Goal: Task Accomplishment & Management: Complete application form

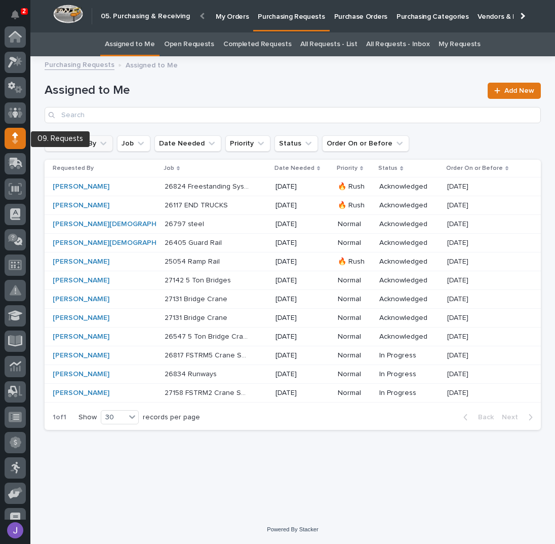
scroll to position [101, 0]
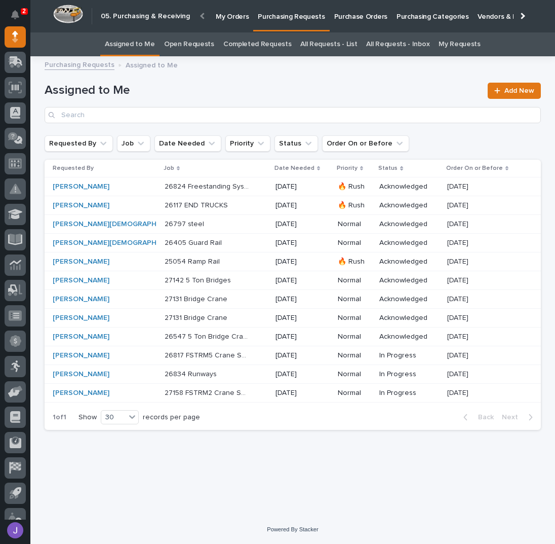
click at [318, 45] on link "All Requests - List" at bounding box center [328, 44] width 57 height 24
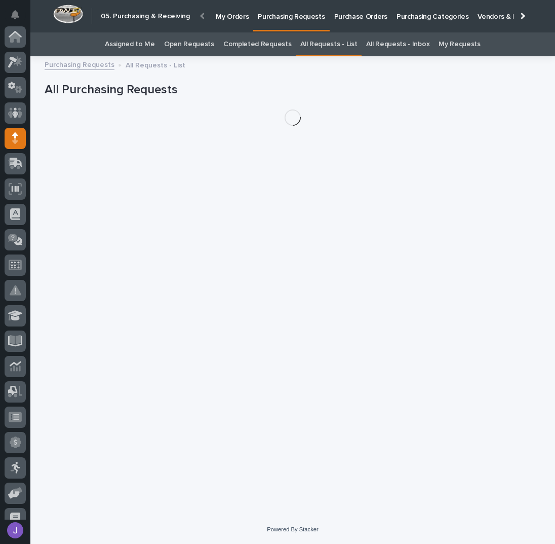
scroll to position [101, 0]
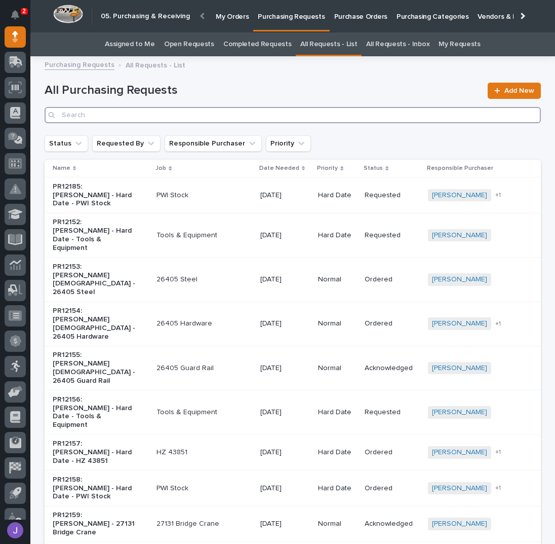
click at [170, 118] on input "Search" at bounding box center [293, 115] width 497 height 16
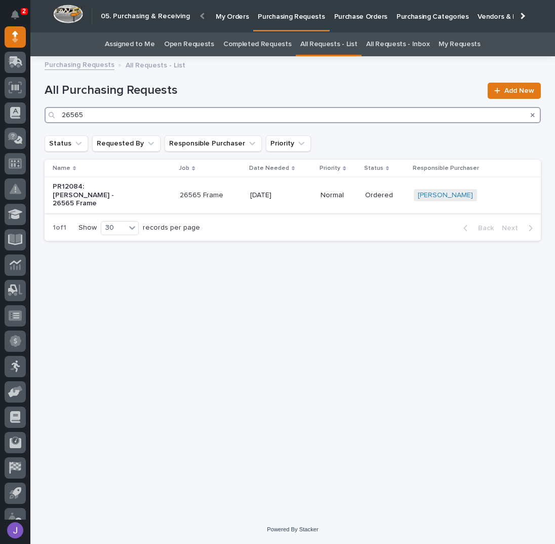
type input "26565"
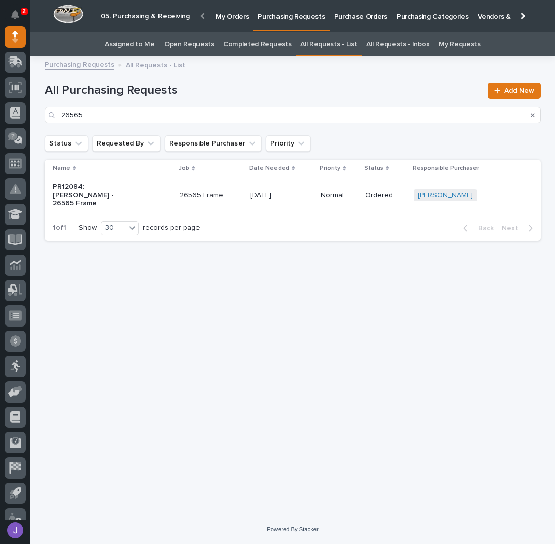
click at [143, 187] on div "PR12084: [PERSON_NAME] - 26565 Frame" at bounding box center [112, 194] width 119 height 33
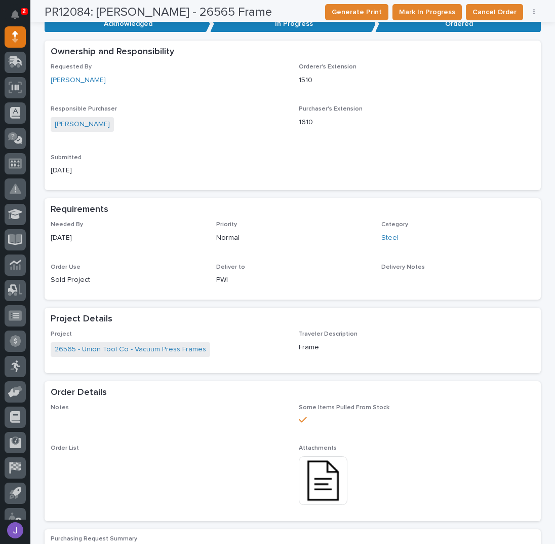
scroll to position [337, 0]
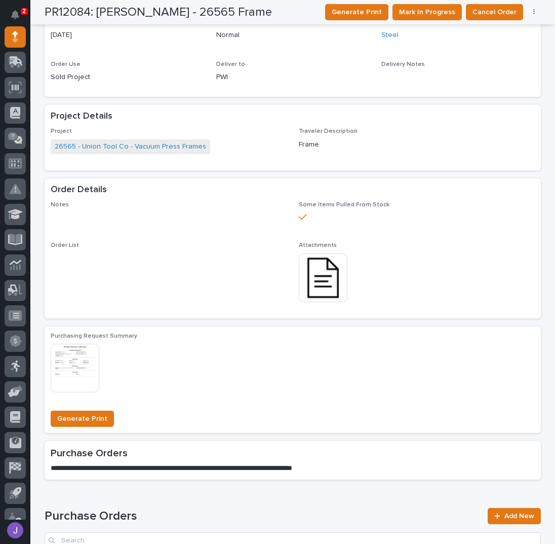
click at [313, 276] on img at bounding box center [323, 277] width 49 height 49
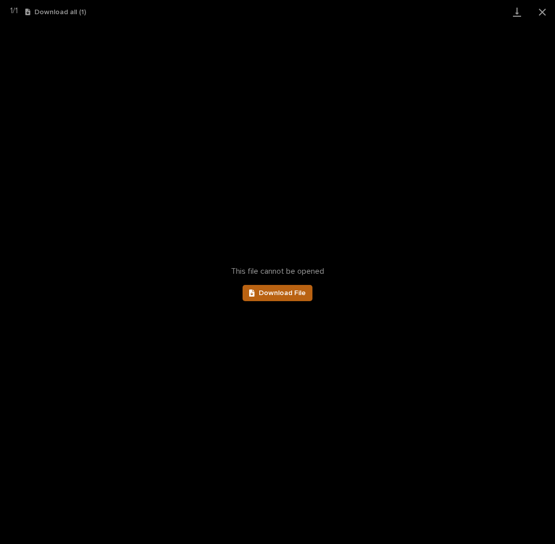
click at [296, 289] on span "Download File" at bounding box center [282, 292] width 47 height 7
click at [541, 12] on button "Close gallery" at bounding box center [542, 12] width 25 height 24
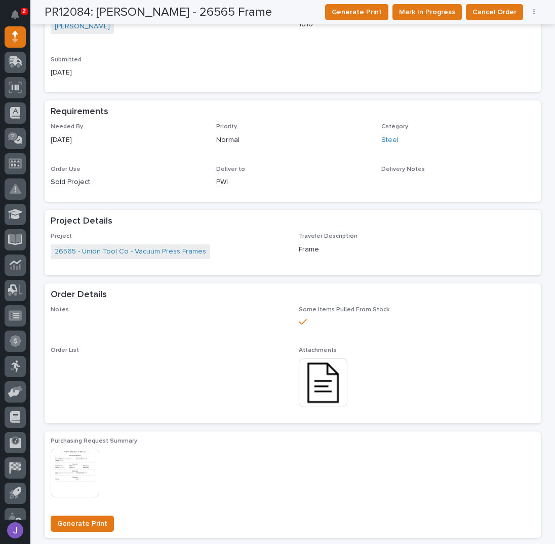
scroll to position [203, 0]
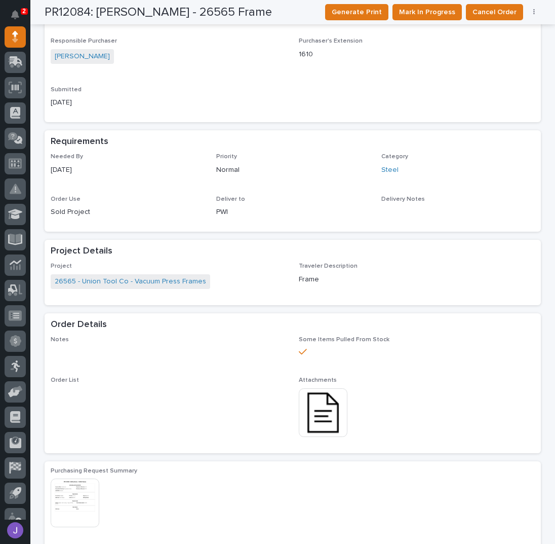
click at [324, 424] on img at bounding box center [323, 412] width 49 height 49
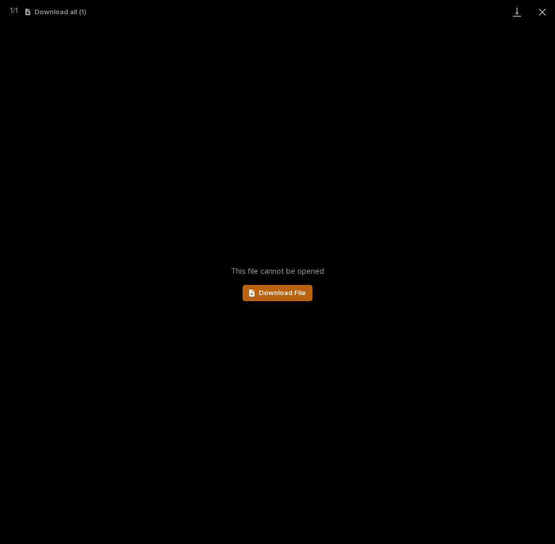
click at [293, 291] on span "Download File" at bounding box center [282, 292] width 47 height 7
click at [544, 11] on button "Close gallery" at bounding box center [542, 12] width 25 height 24
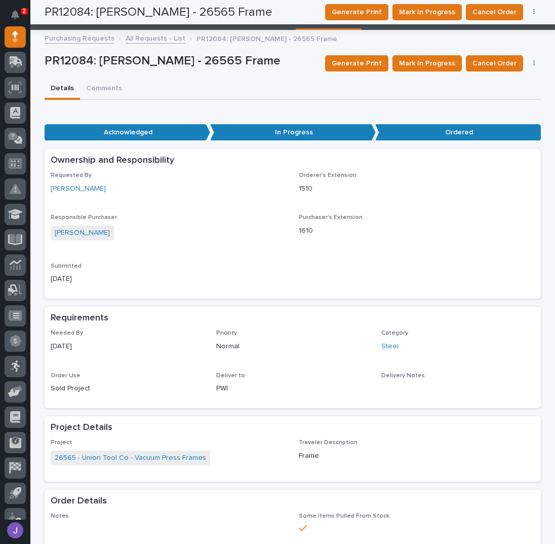
scroll to position [0, 0]
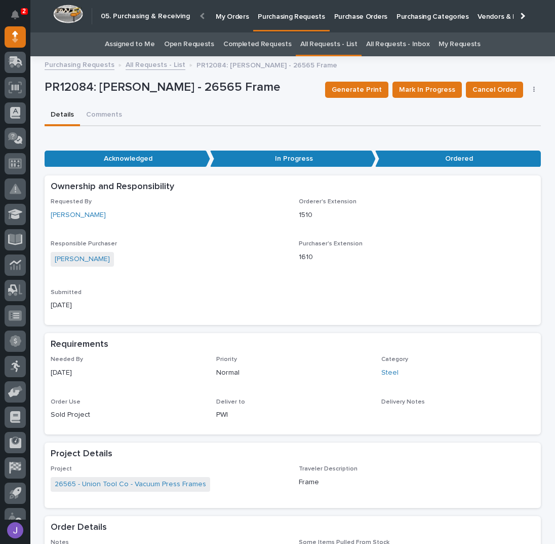
click at [150, 46] on link "Assigned to Me" at bounding box center [130, 44] width 50 height 24
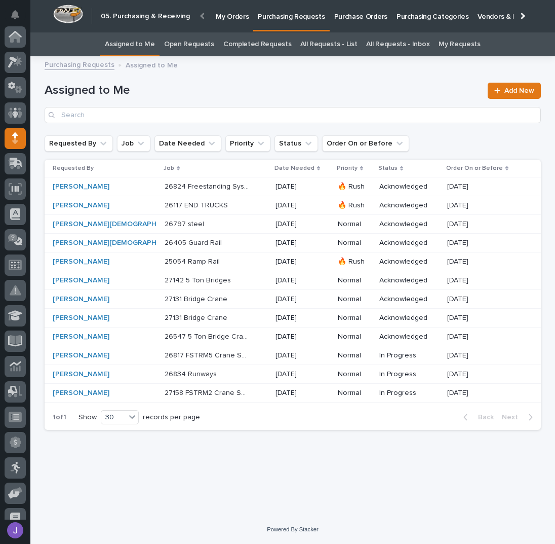
scroll to position [101, 0]
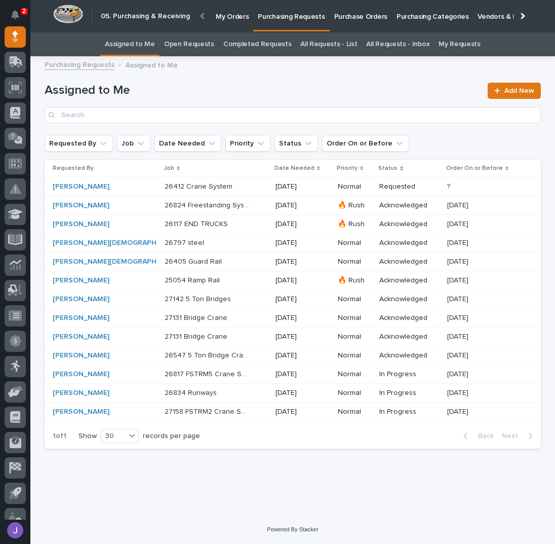
click at [235, 204] on div "26824 Freestanding System Structure 26824 Freestanding System Structure" at bounding box center [216, 205] width 103 height 17
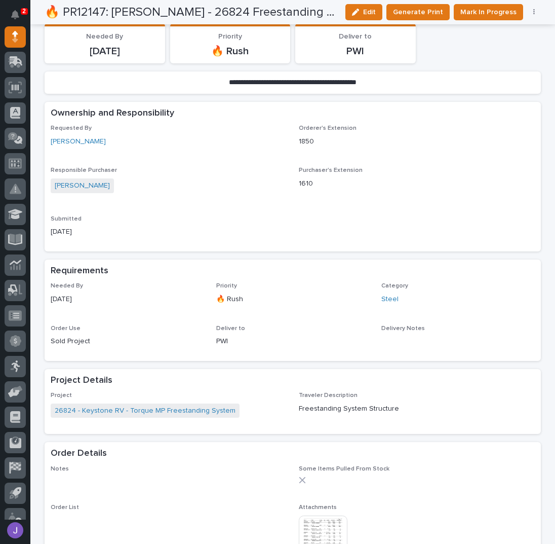
scroll to position [405, 0]
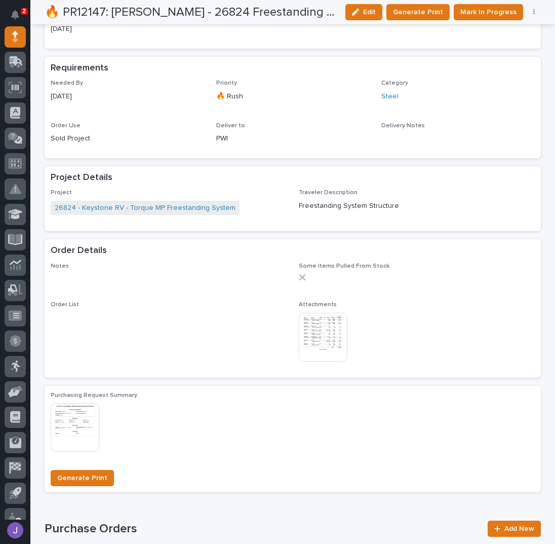
click at [325, 338] on img at bounding box center [323, 337] width 49 height 49
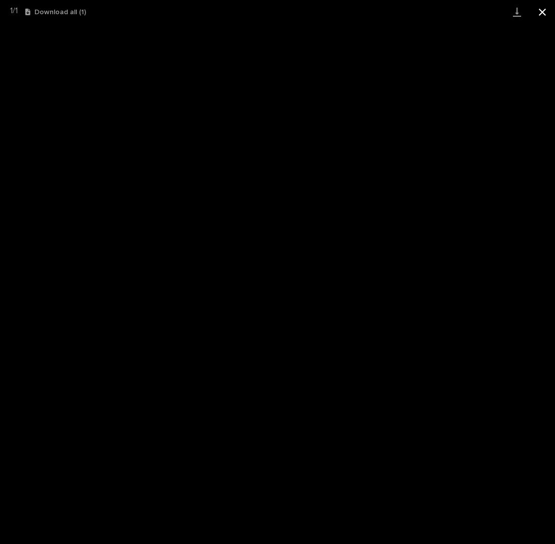
click at [549, 14] on button "Close gallery" at bounding box center [542, 12] width 25 height 24
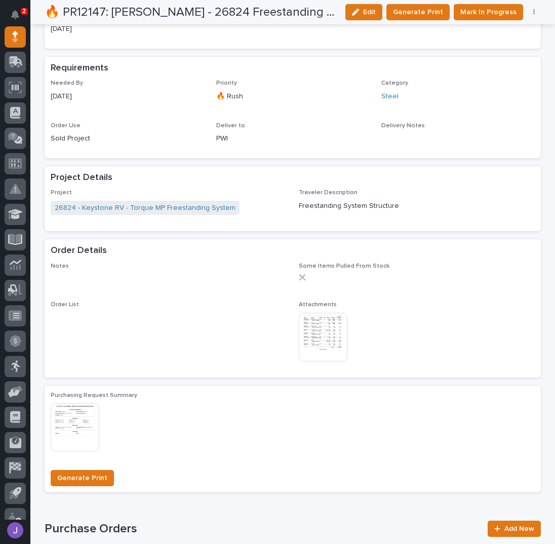
click at [328, 330] on img at bounding box center [323, 337] width 49 height 49
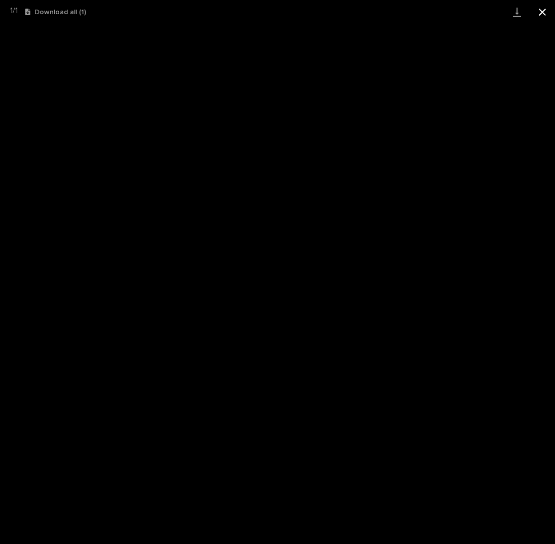
click at [547, 10] on button "Close gallery" at bounding box center [542, 12] width 25 height 24
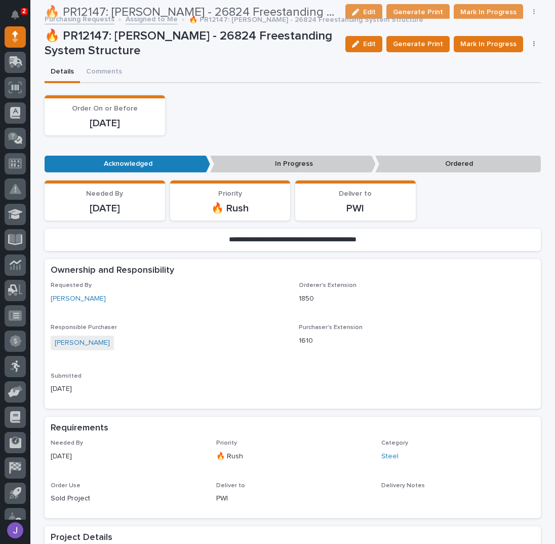
scroll to position [0, 0]
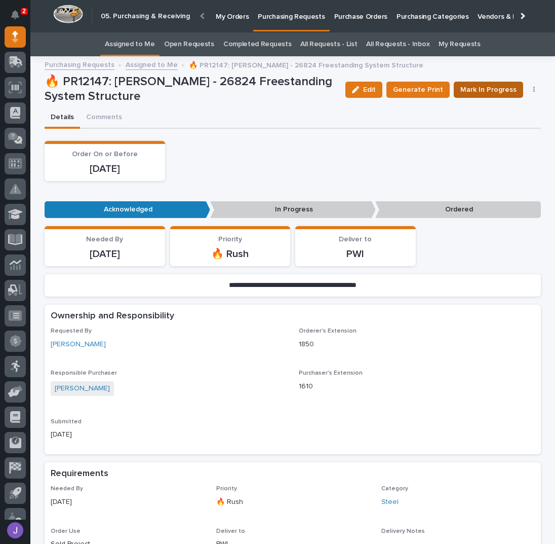
click at [471, 89] on span "Mark In Progress" at bounding box center [489, 90] width 56 height 12
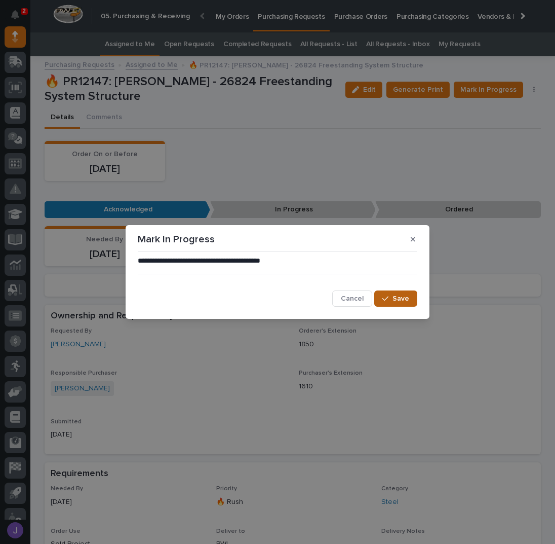
click at [400, 296] on span "Save" at bounding box center [401, 298] width 17 height 9
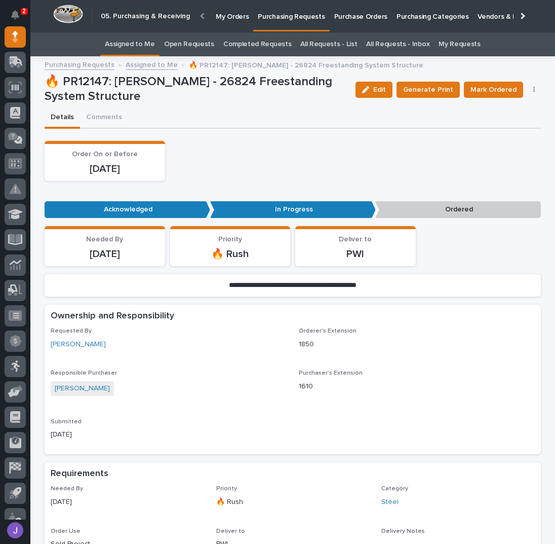
click at [340, 44] on link "All Requests - List" at bounding box center [328, 44] width 57 height 24
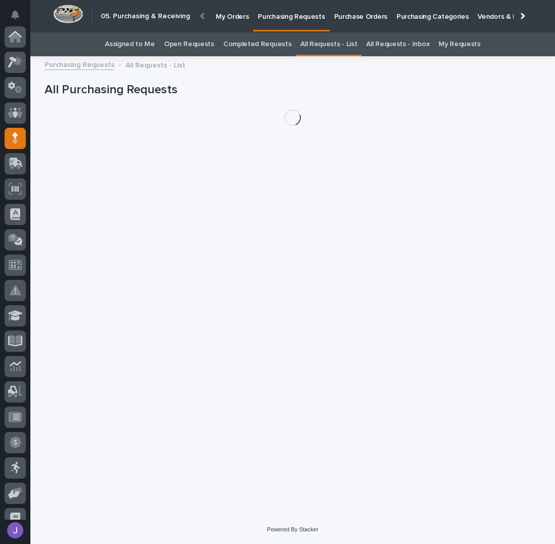
scroll to position [101, 0]
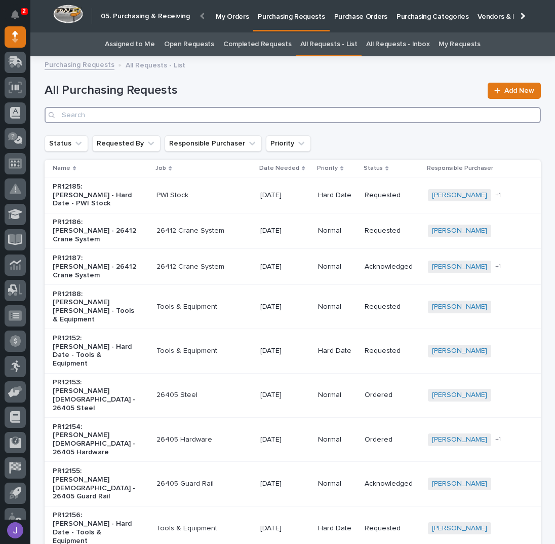
click at [159, 119] on input "Search" at bounding box center [293, 115] width 497 height 16
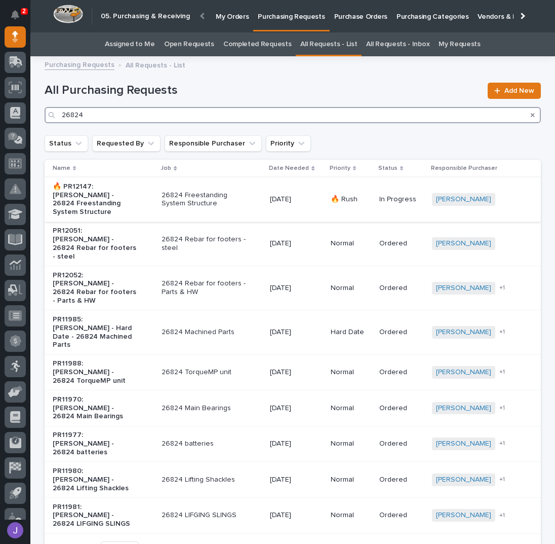
type input "26824"
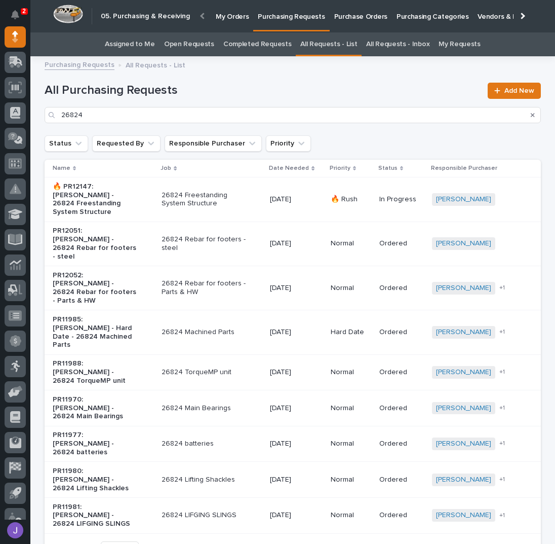
click at [256, 198] on div "26824 Freestanding System Structure" at bounding box center [212, 199] width 100 height 25
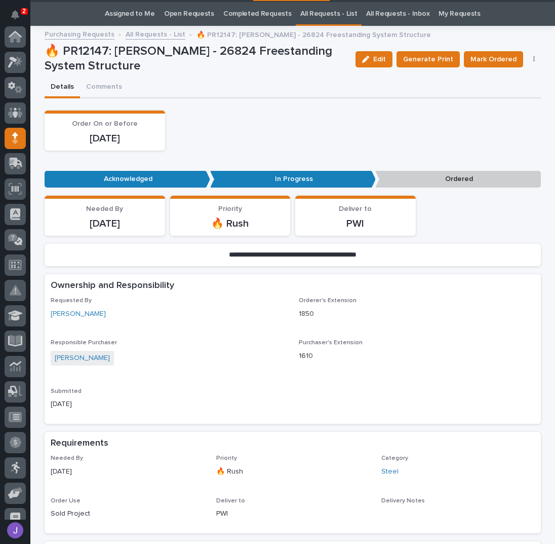
scroll to position [101, 0]
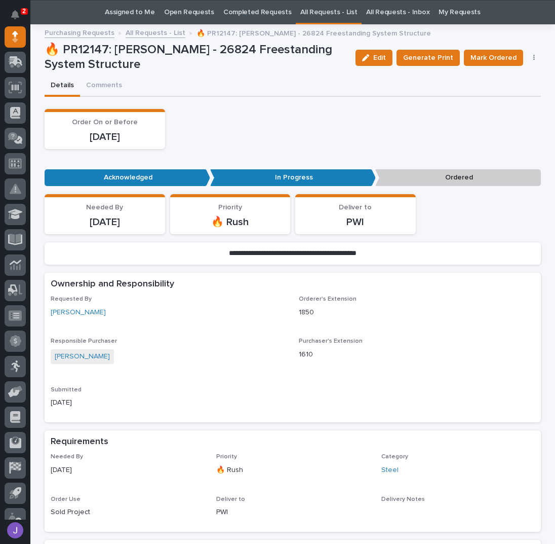
click at [534, 54] on icon "button" at bounding box center [535, 57] width 2 height 7
click at [506, 93] on span "Edit Linked PO's" at bounding box center [502, 94] width 52 height 12
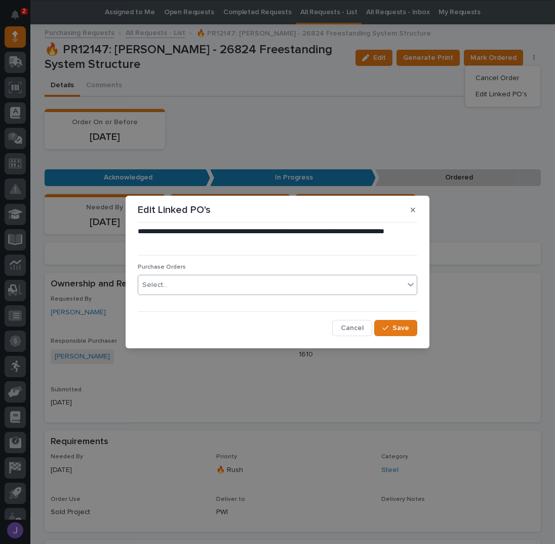
click at [182, 283] on div "Select..." at bounding box center [271, 285] width 266 height 17
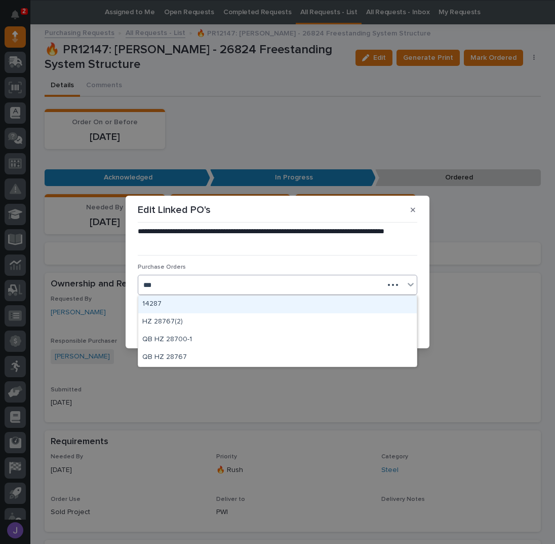
type input "****"
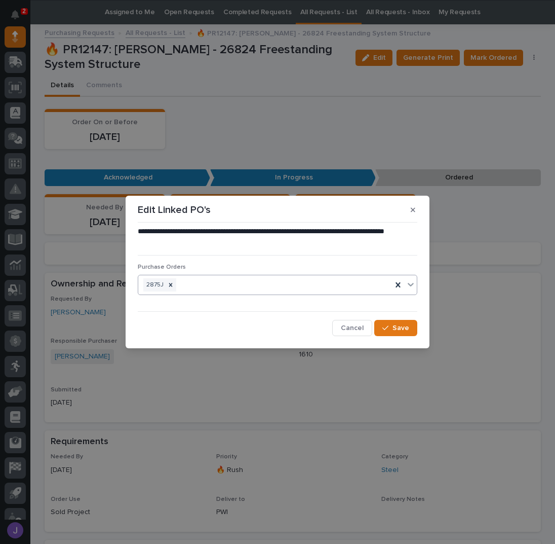
click at [196, 286] on div "2875J" at bounding box center [265, 285] width 254 height 18
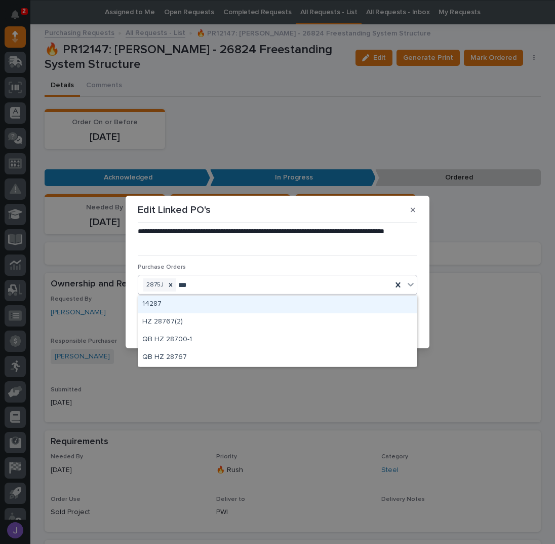
type input "****"
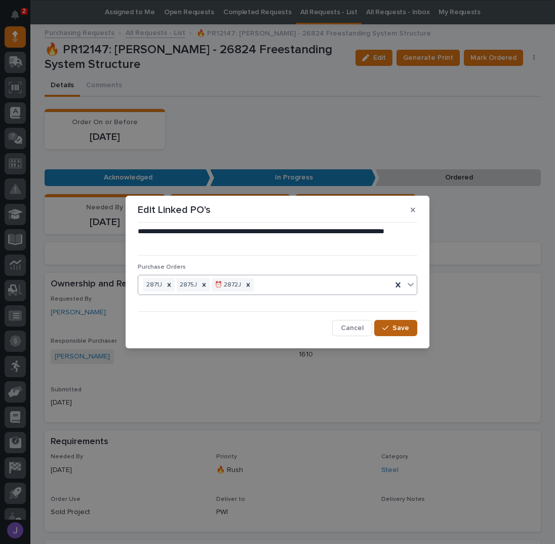
click at [402, 334] on button "Save" at bounding box center [395, 328] width 43 height 16
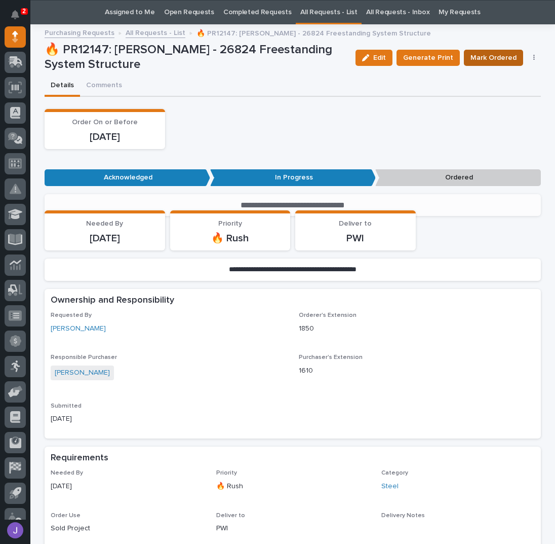
click at [491, 60] on span "Mark Ordered" at bounding box center [494, 58] width 46 height 12
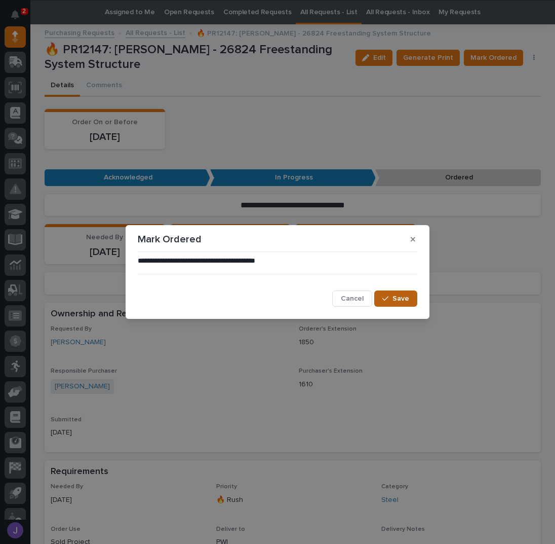
click at [402, 291] on button "Save" at bounding box center [395, 298] width 43 height 16
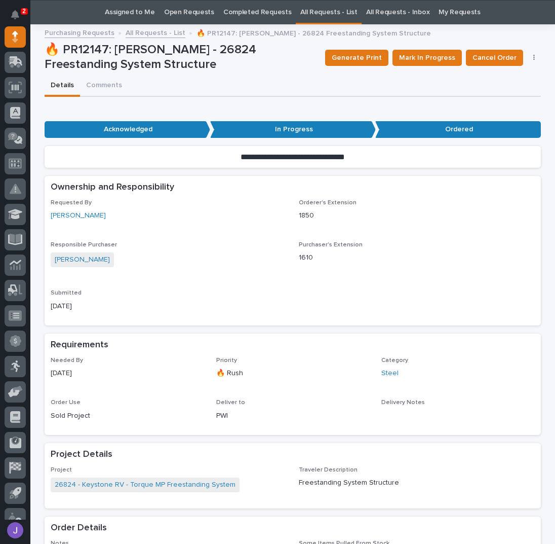
click at [131, 5] on link "Assigned to Me" at bounding box center [130, 13] width 50 height 24
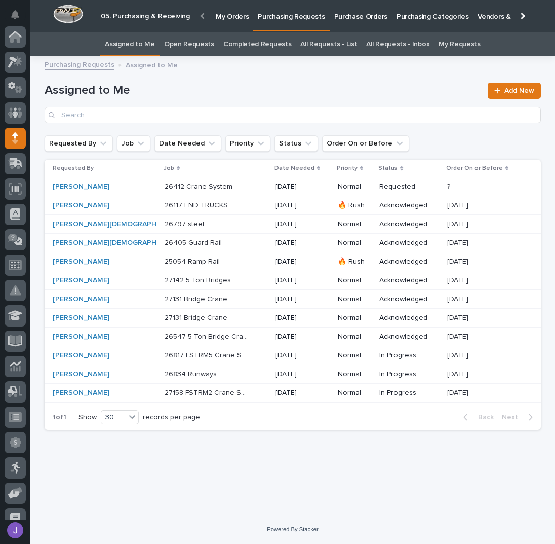
scroll to position [101, 0]
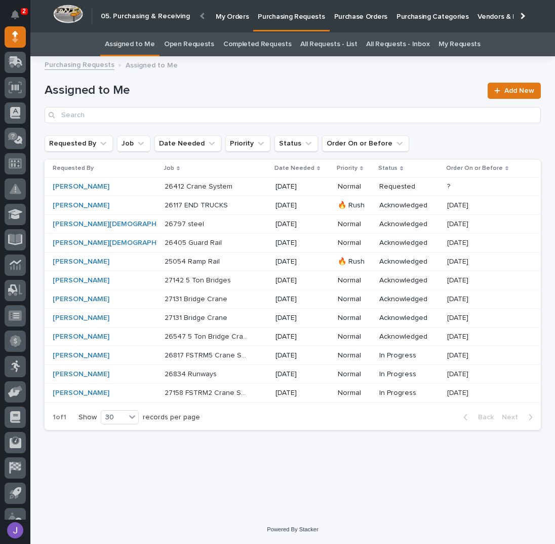
click at [165, 186] on p "26412 Crane System" at bounding box center [200, 185] width 70 height 11
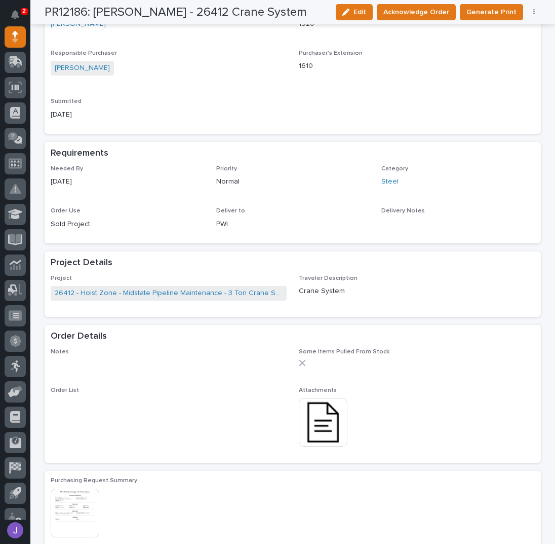
scroll to position [270, 0]
click at [313, 422] on img at bounding box center [323, 421] width 49 height 49
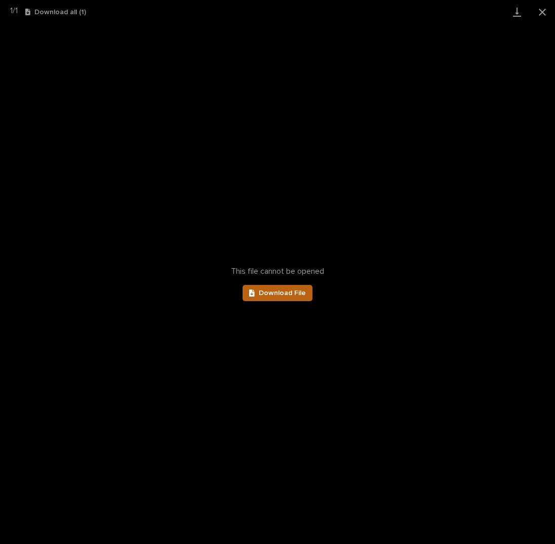
click at [279, 297] on link "Download File" at bounding box center [278, 293] width 70 height 16
click at [545, 12] on button "Close gallery" at bounding box center [542, 12] width 25 height 24
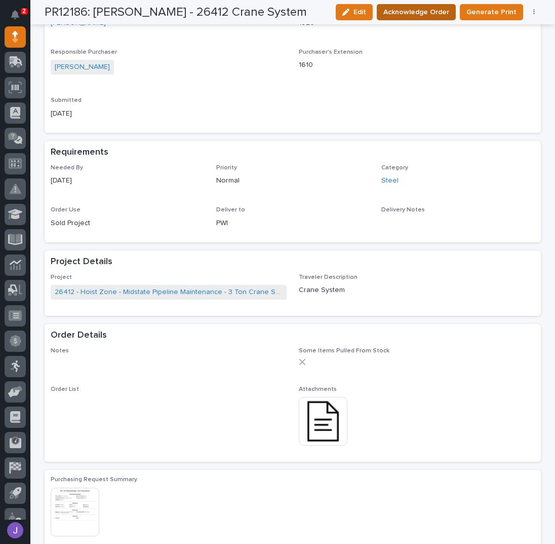
click at [424, 7] on span "Acknowledge Order" at bounding box center [417, 12] width 66 height 12
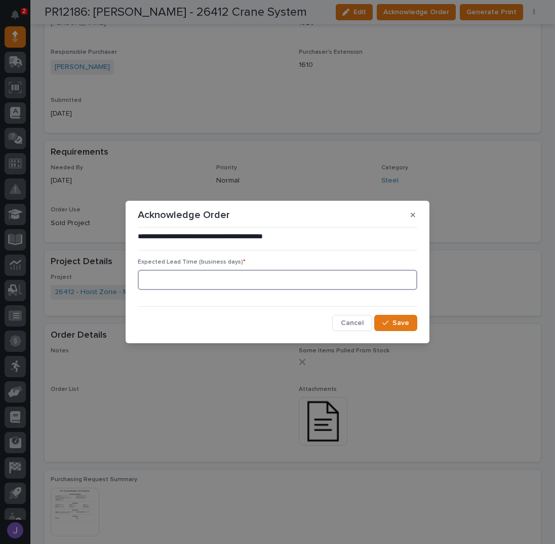
click at [172, 280] on input at bounding box center [278, 280] width 280 height 20
type input "0"
click at [389, 322] on icon "button" at bounding box center [386, 322] width 6 height 7
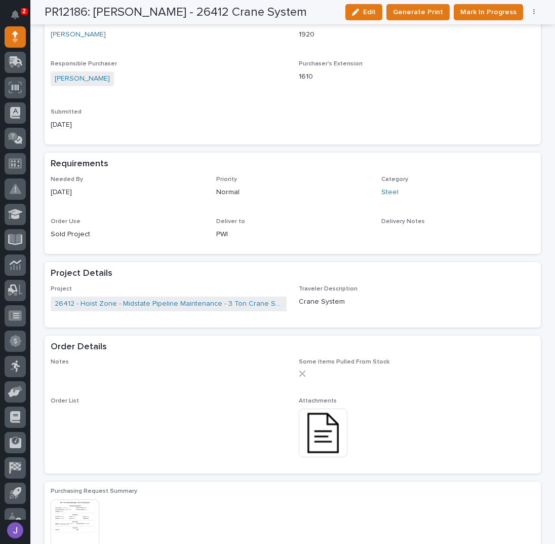
scroll to position [362, 0]
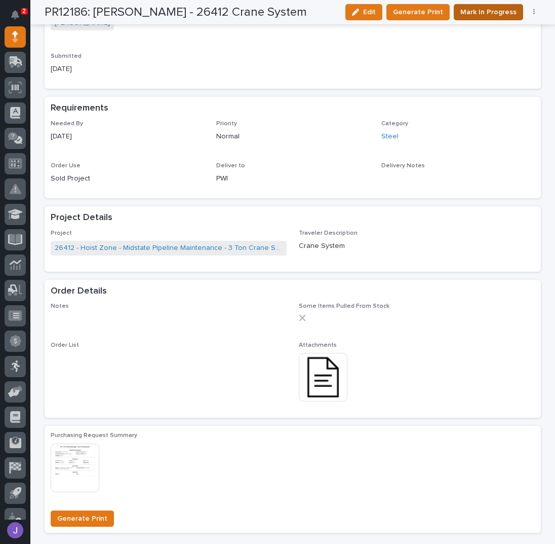
click at [483, 14] on span "Mark In Progress" at bounding box center [489, 12] width 56 height 12
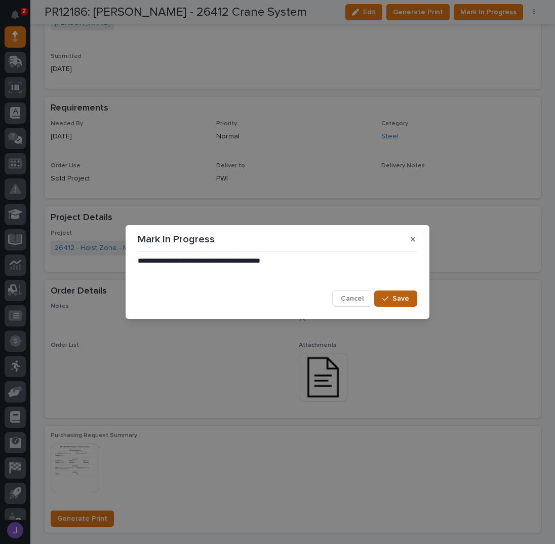
click at [404, 298] on span "Save" at bounding box center [401, 298] width 17 height 9
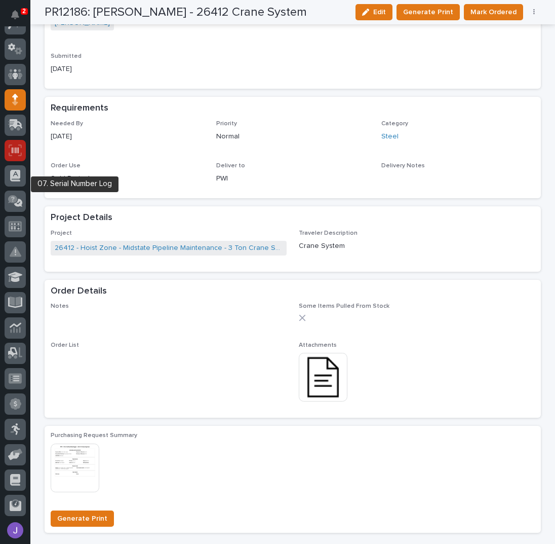
scroll to position [0, 0]
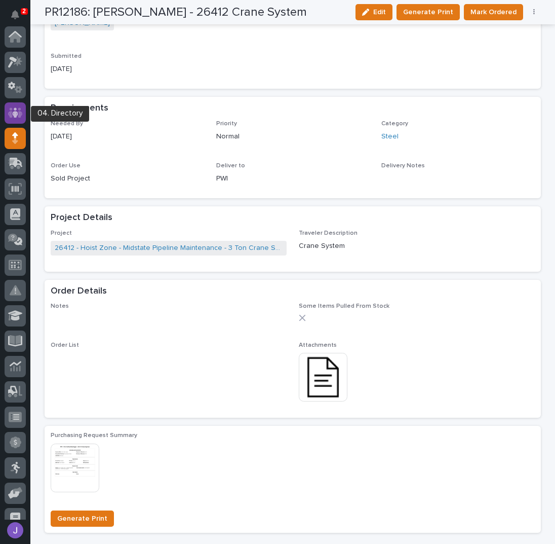
click at [17, 115] on icon at bounding box center [15, 112] width 6 height 10
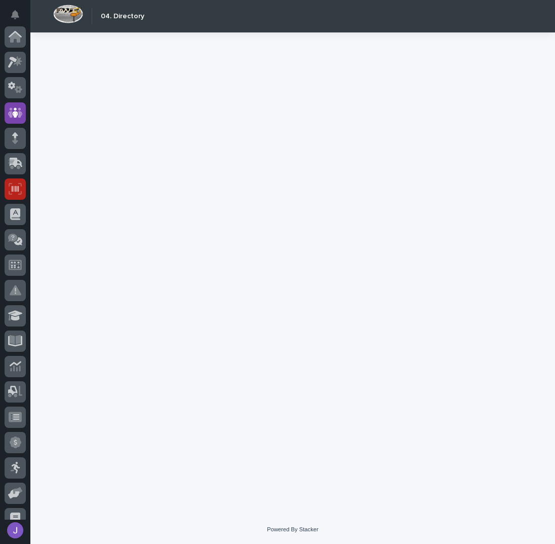
scroll to position [76, 0]
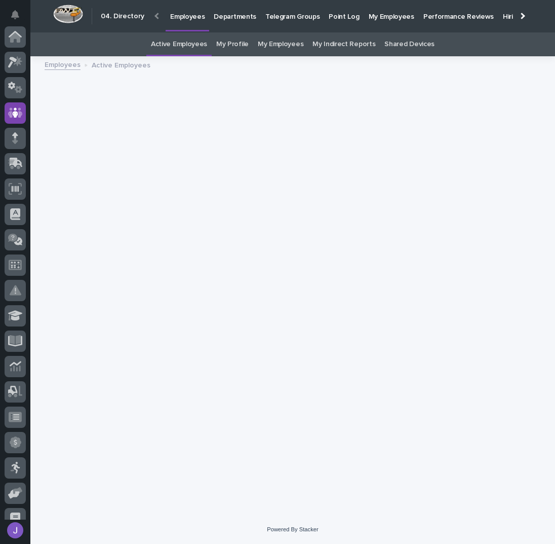
scroll to position [76, 0]
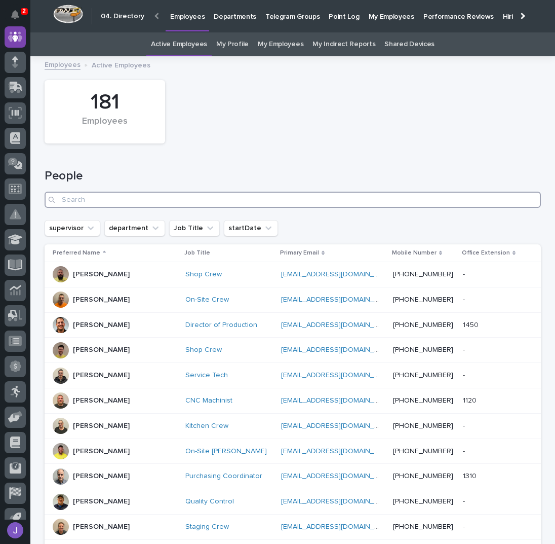
click at [144, 198] on input "Search" at bounding box center [293, 200] width 497 height 16
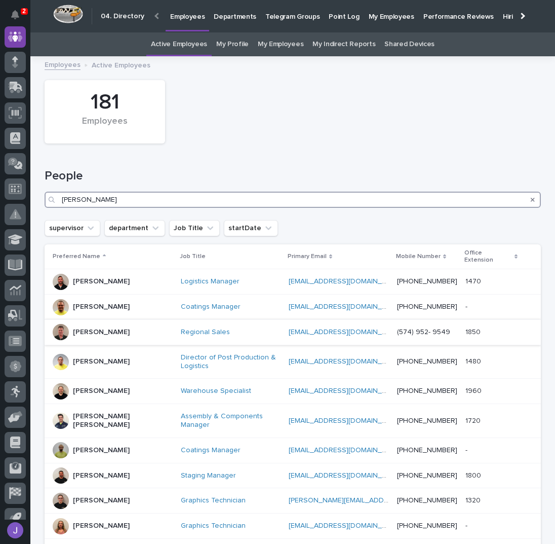
type input "[PERSON_NAME]"
click at [122, 324] on div "[PERSON_NAME]" at bounding box center [113, 332] width 120 height 17
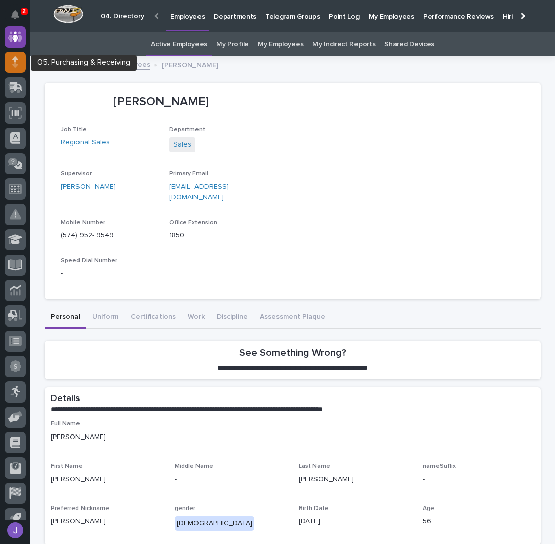
click at [20, 64] on div at bounding box center [15, 62] width 21 height 21
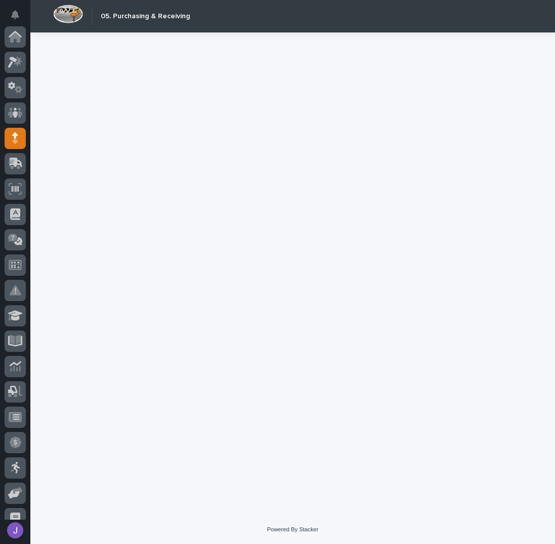
scroll to position [101, 0]
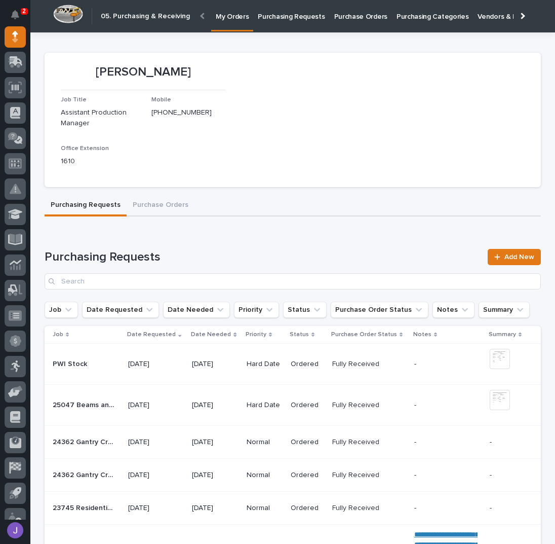
click at [306, 23] on link "Purchasing Requests" at bounding box center [291, 15] width 76 height 31
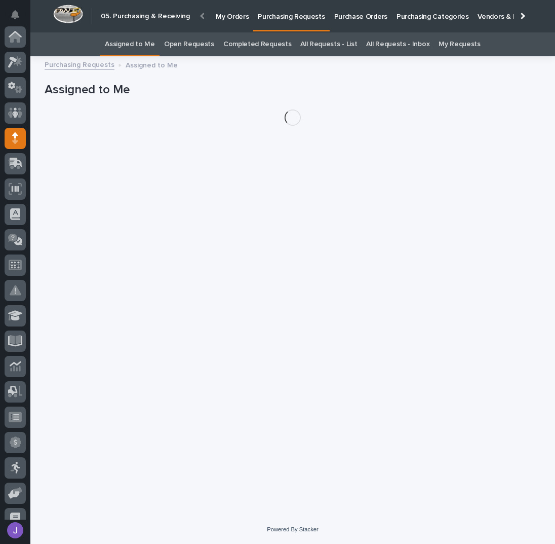
scroll to position [101, 0]
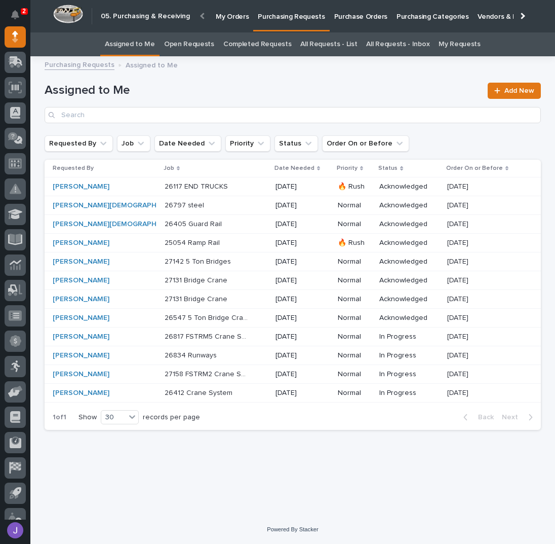
click at [243, 318] on div "26547 5 Ton Bridge Crane 26547 5 Ton Bridge Crane" at bounding box center [216, 318] width 103 height 17
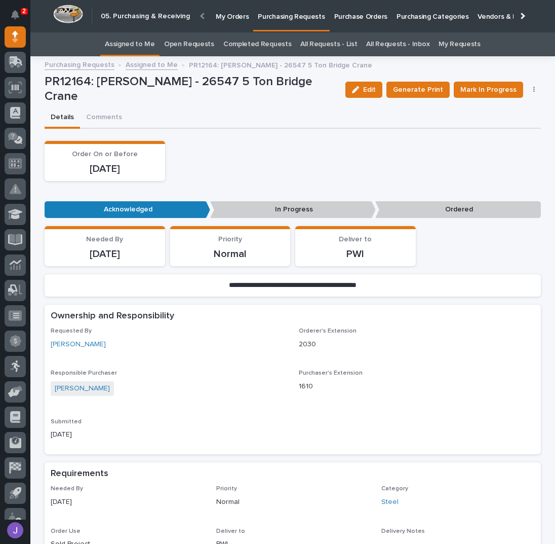
click at [535, 91] on button "button" at bounding box center [535, 89] width 14 height 7
click at [511, 124] on span "Edit Linked PO's" at bounding box center [502, 126] width 52 height 12
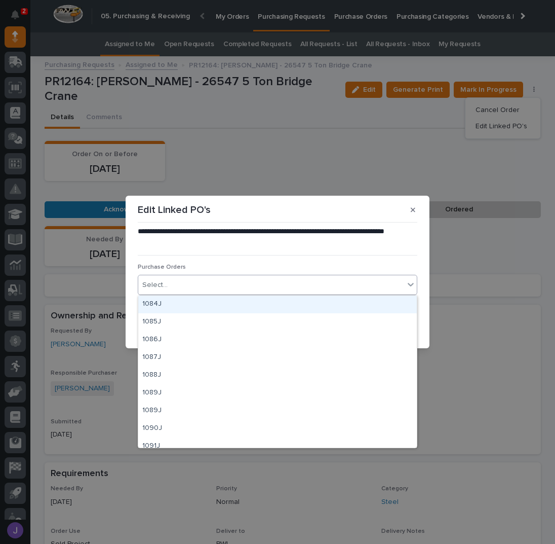
click at [234, 288] on div "Select..." at bounding box center [271, 285] width 266 height 17
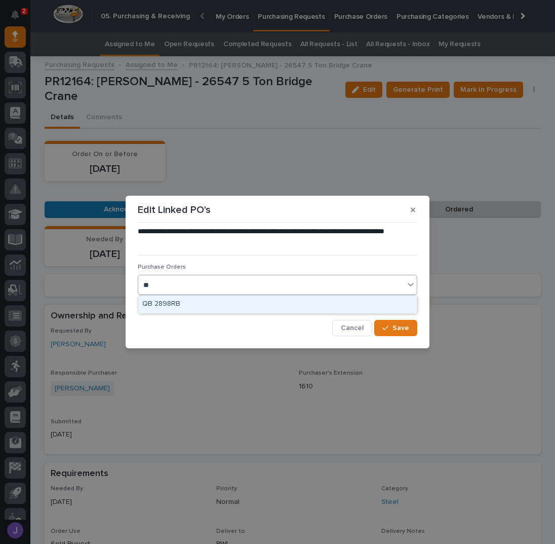
type input "*"
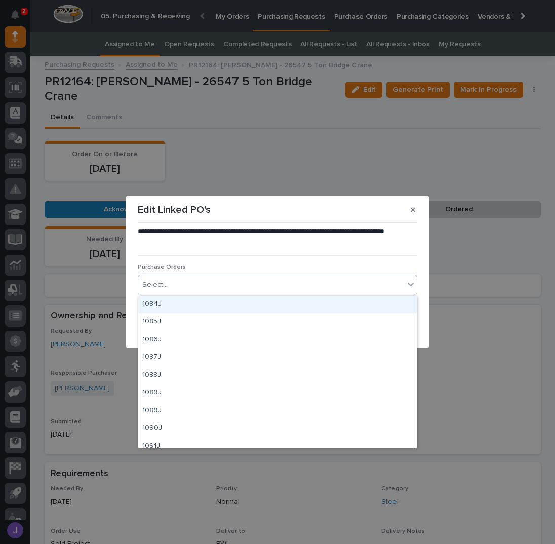
click at [242, 239] on p "**********" at bounding box center [278, 237] width 280 height 20
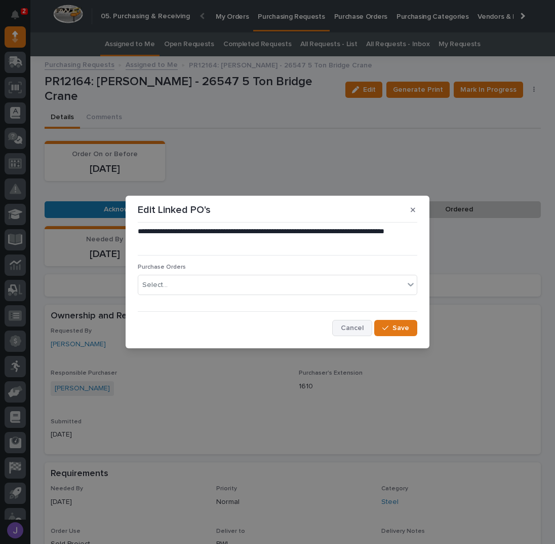
click at [354, 325] on span "Cancel" at bounding box center [352, 327] width 23 height 9
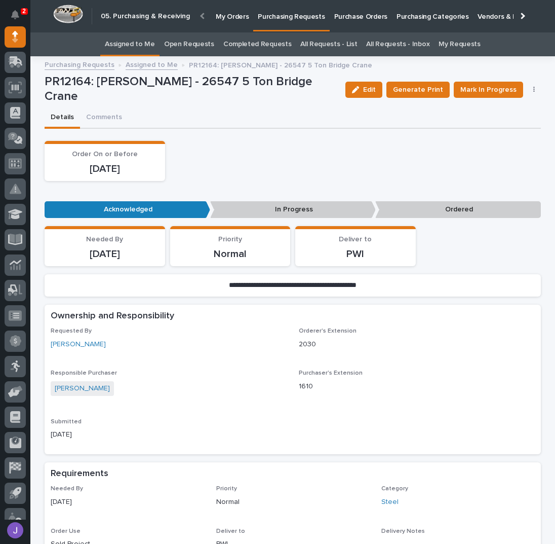
click at [368, 17] on p "Purchase Orders" at bounding box center [360, 10] width 53 height 21
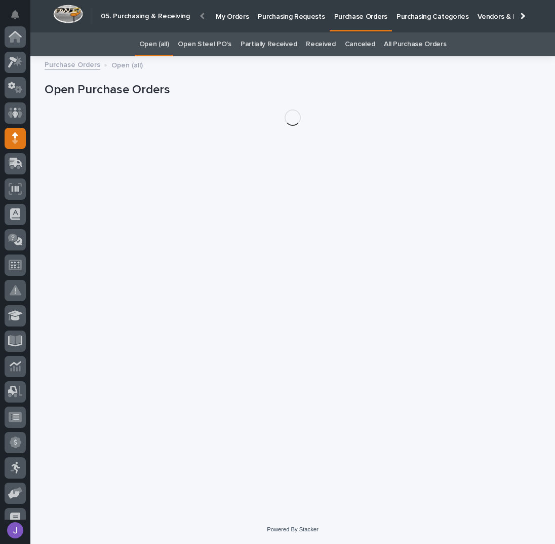
scroll to position [101, 0]
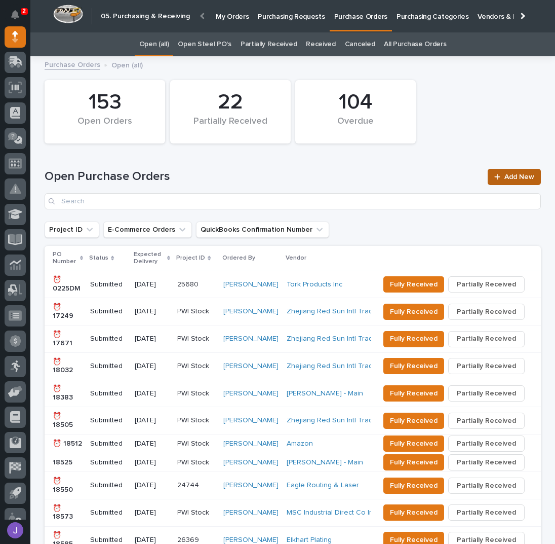
click at [523, 176] on span "Add New" at bounding box center [520, 176] width 30 height 7
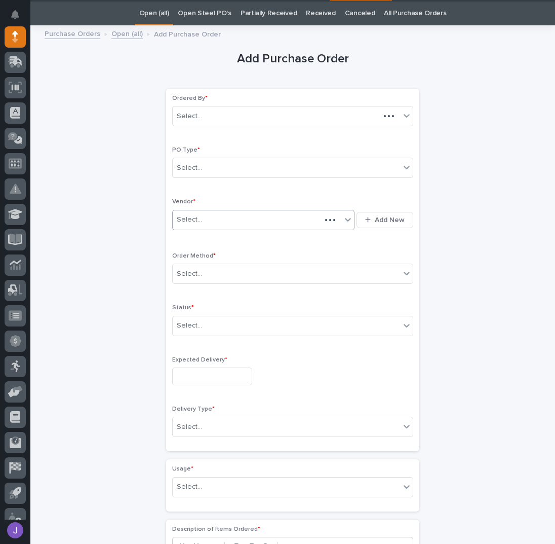
scroll to position [32, 0]
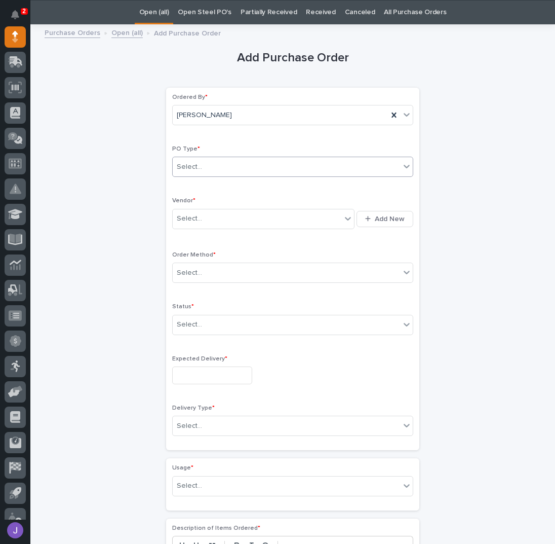
click at [202, 168] on div "Select..." at bounding box center [287, 167] width 228 height 17
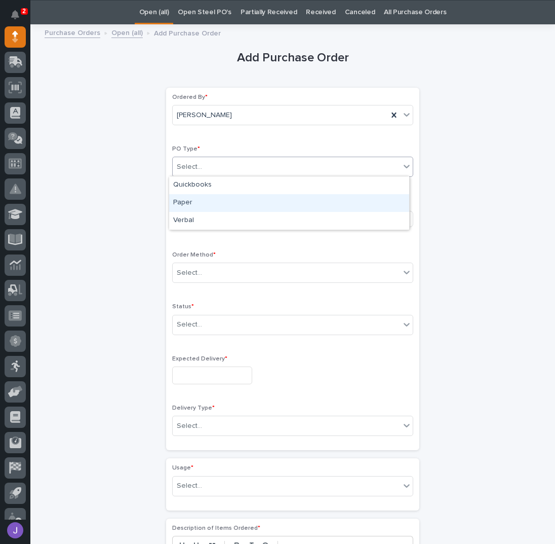
click at [191, 202] on div "Paper" at bounding box center [289, 203] width 240 height 18
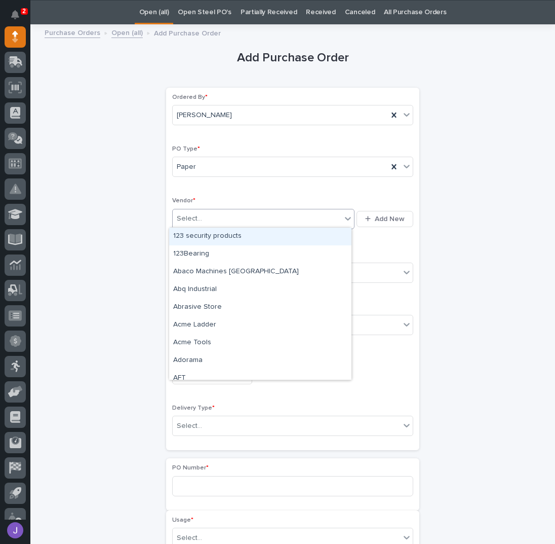
click at [190, 224] on div "Select..." at bounding box center [257, 218] width 169 height 17
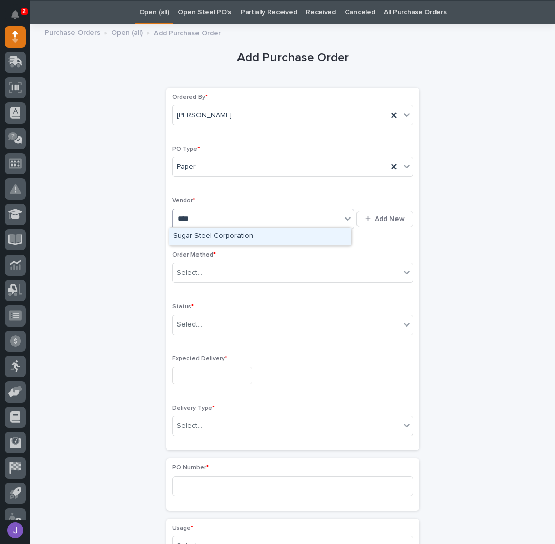
type input "*****"
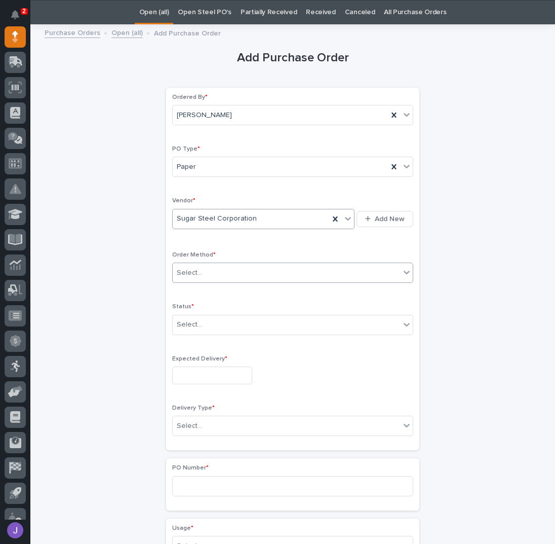
click at [198, 276] on div "Select..." at bounding box center [287, 273] width 228 height 17
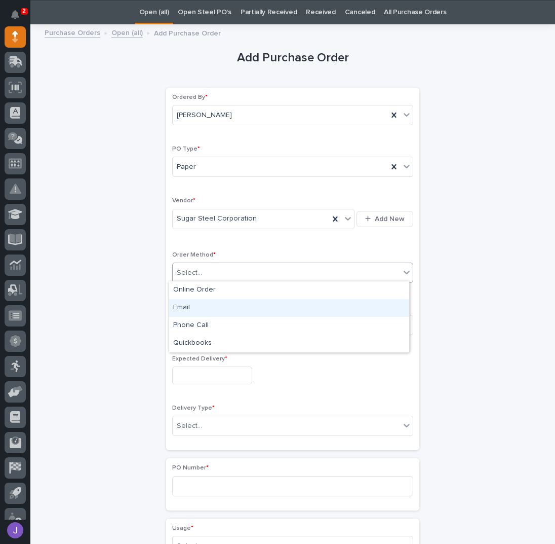
click at [200, 308] on div "Email" at bounding box center [289, 308] width 240 height 18
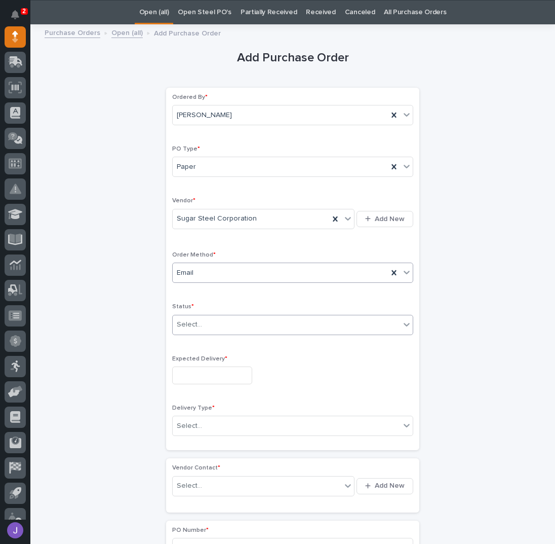
click at [191, 326] on div "Select..." at bounding box center [189, 324] width 25 height 11
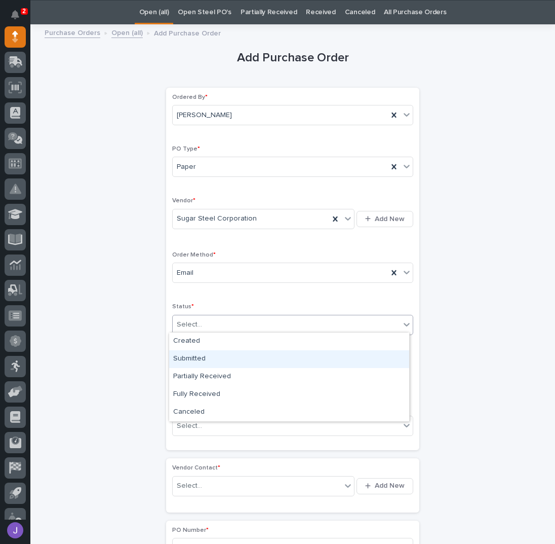
drag, startPoint x: 192, startPoint y: 349, endPoint x: 196, endPoint y: 359, distance: 10.9
click at [195, 359] on div "Submitted" at bounding box center [289, 359] width 240 height 18
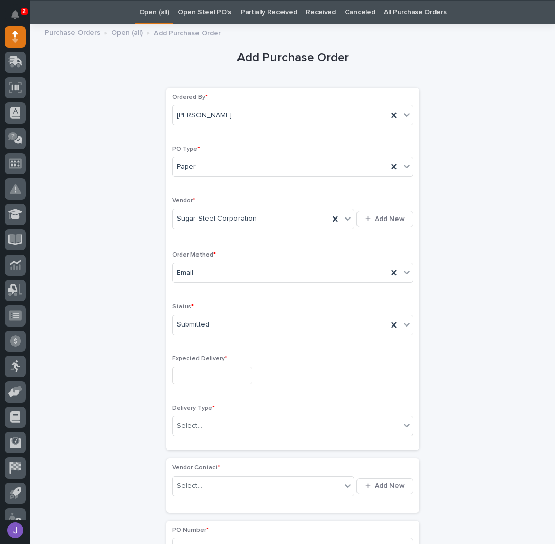
click at [203, 385] on div "Expected Delivery *" at bounding box center [292, 373] width 241 height 37
click at [197, 372] on input "text" at bounding box center [212, 375] width 80 height 18
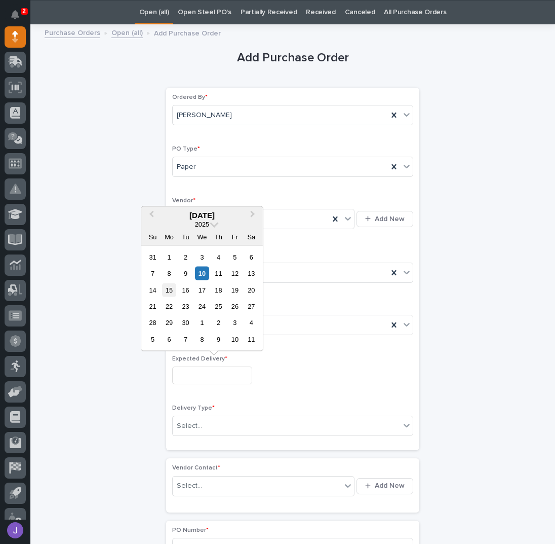
click at [171, 294] on div "15" at bounding box center [169, 290] width 14 height 14
type input "**********"
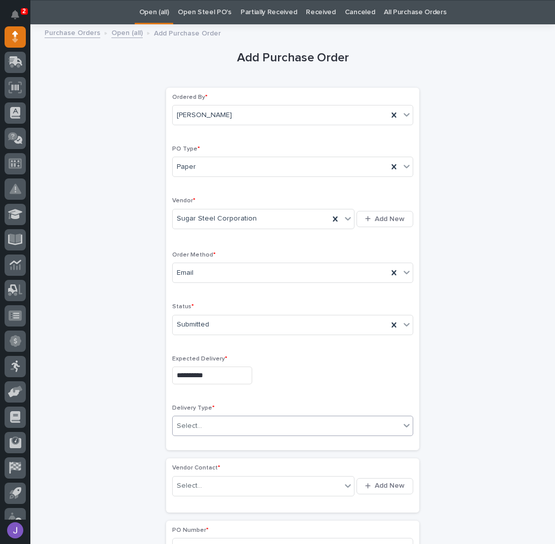
click at [189, 418] on div "Select..." at bounding box center [287, 426] width 228 height 17
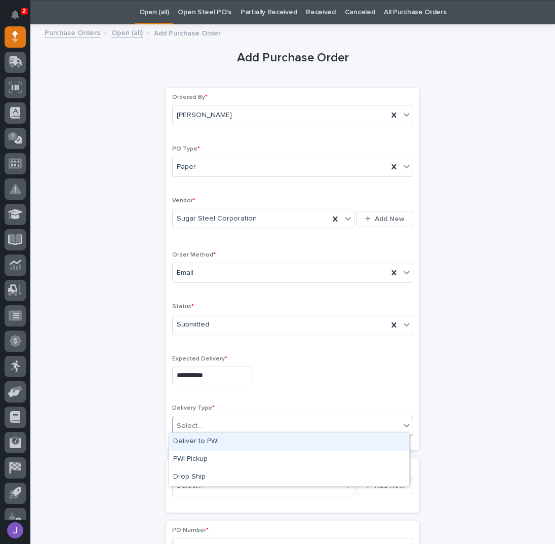
click at [195, 442] on div "Deliver to PWI" at bounding box center [289, 442] width 240 height 18
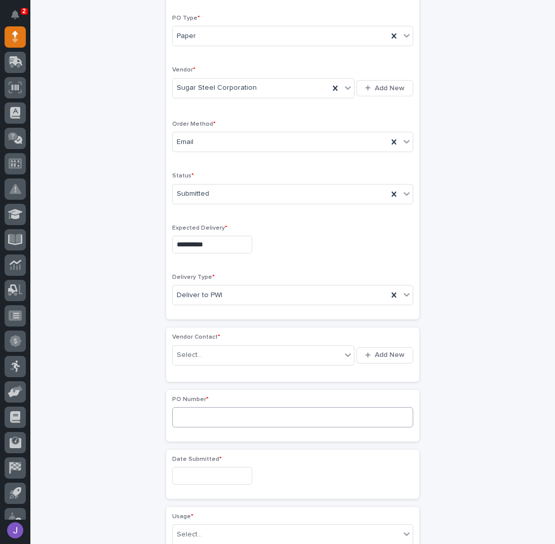
scroll to position [167, 0]
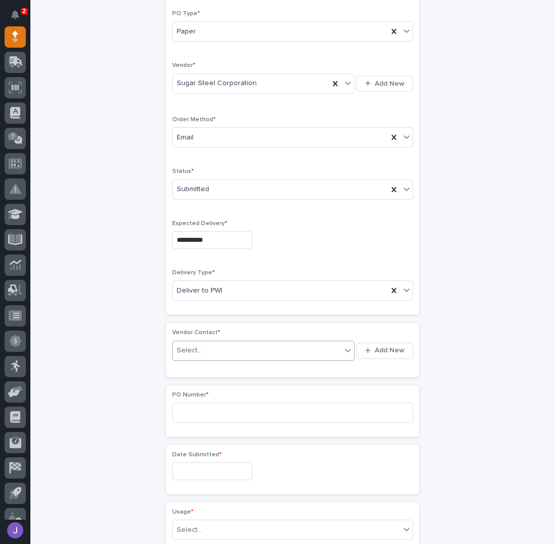
click at [226, 352] on div "Select..." at bounding box center [257, 350] width 169 height 17
type input "******"
click at [198, 409] on input at bounding box center [292, 412] width 241 height 20
type input "2898J"
click at [199, 467] on input "text" at bounding box center [212, 471] width 80 height 18
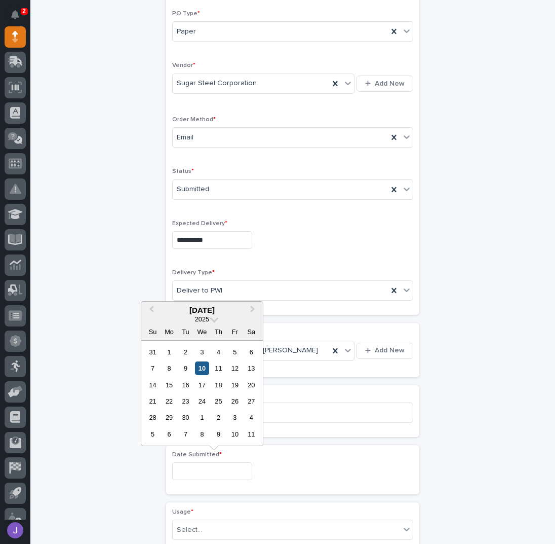
click at [204, 368] on div "10" at bounding box center [202, 368] width 14 height 14
type input "**********"
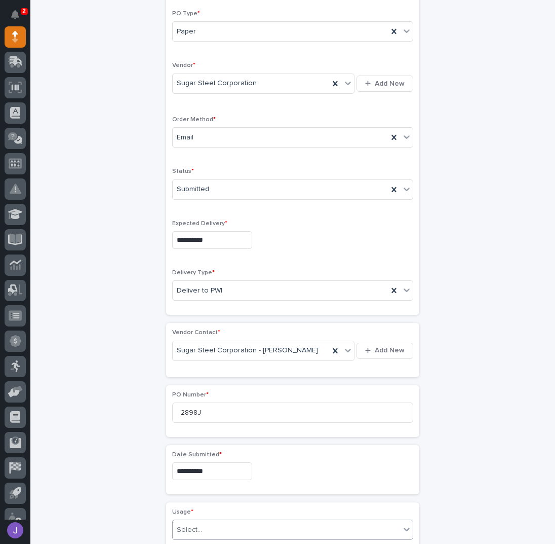
click at [192, 531] on div "Select..." at bounding box center [287, 529] width 228 height 17
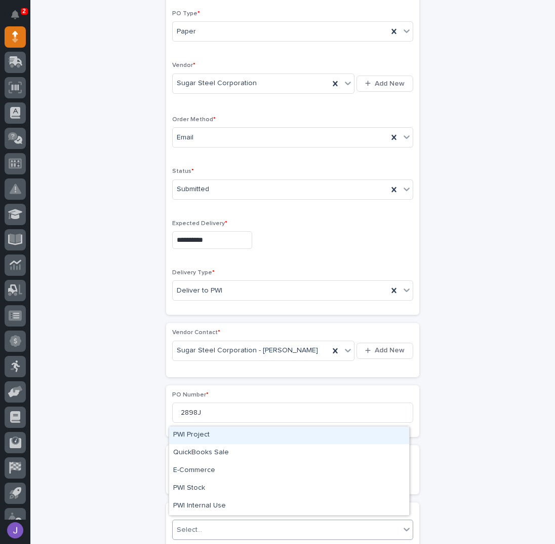
click at [191, 435] on div "PWI Project" at bounding box center [289, 435] width 240 height 18
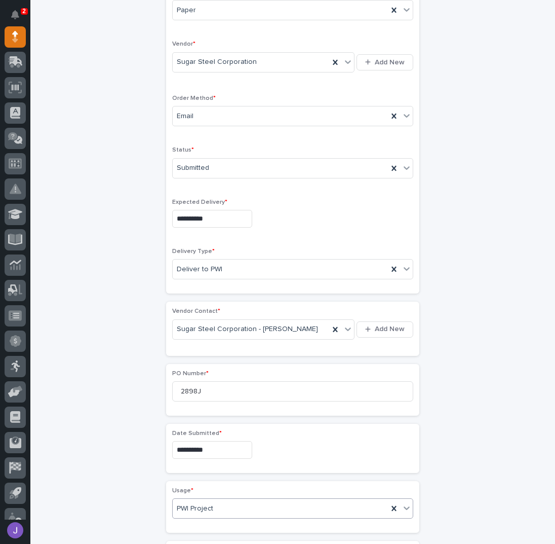
scroll to position [197, 0]
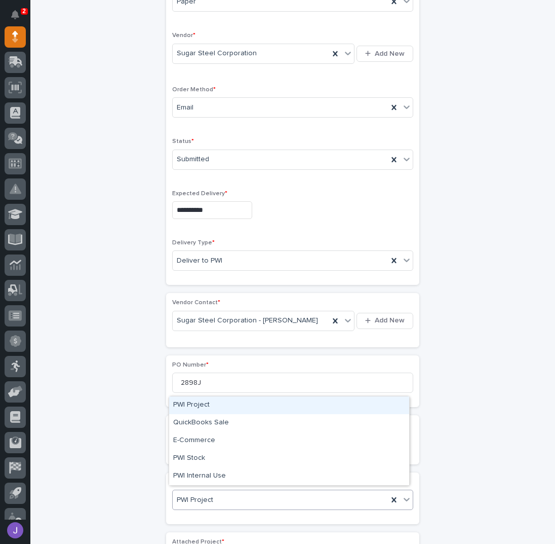
click at [190, 497] on span "PWI Project" at bounding box center [195, 500] width 36 height 11
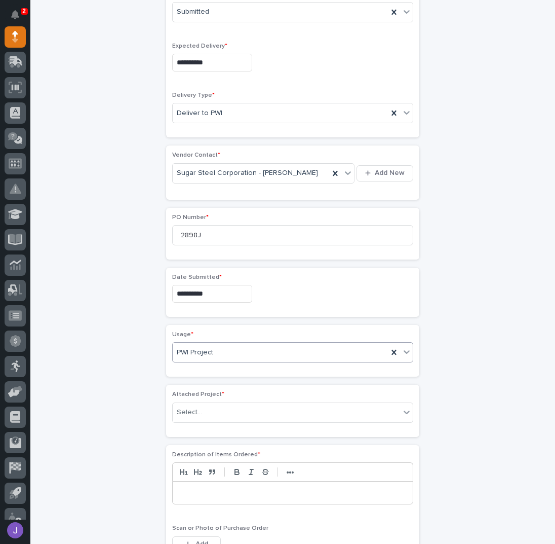
scroll to position [400, 0]
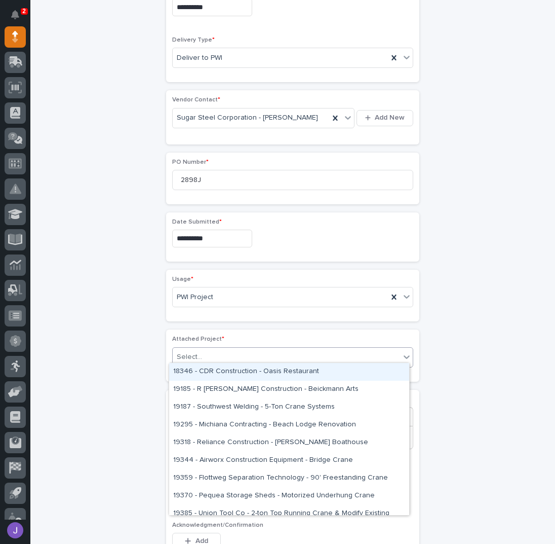
click at [193, 352] on div "Select..." at bounding box center [189, 357] width 25 height 11
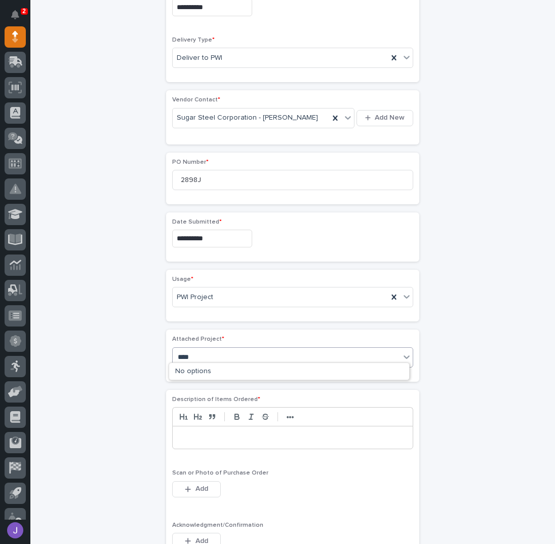
type input "*****"
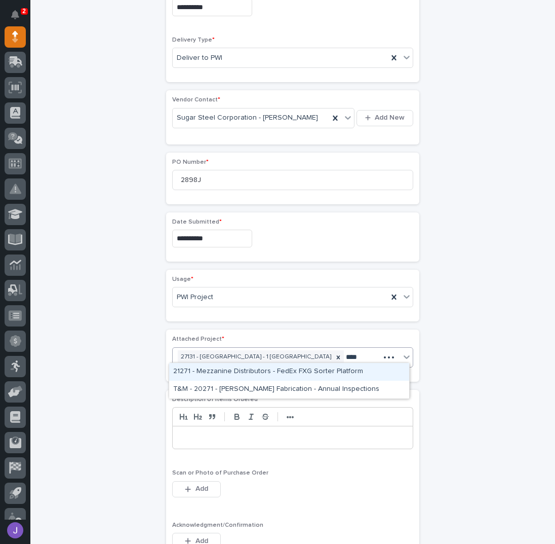
type input "*****"
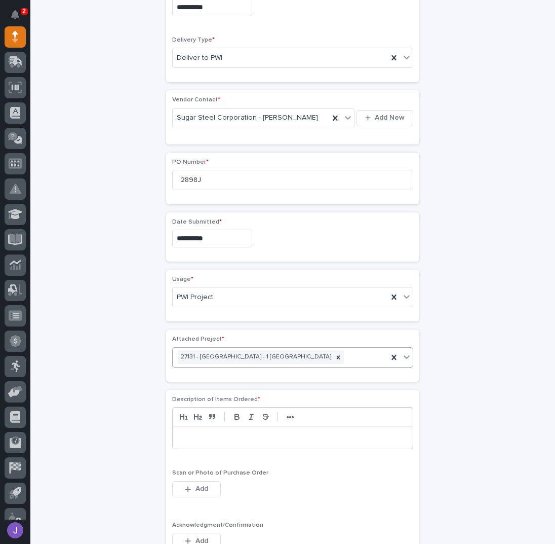
scroll to position [406, 0]
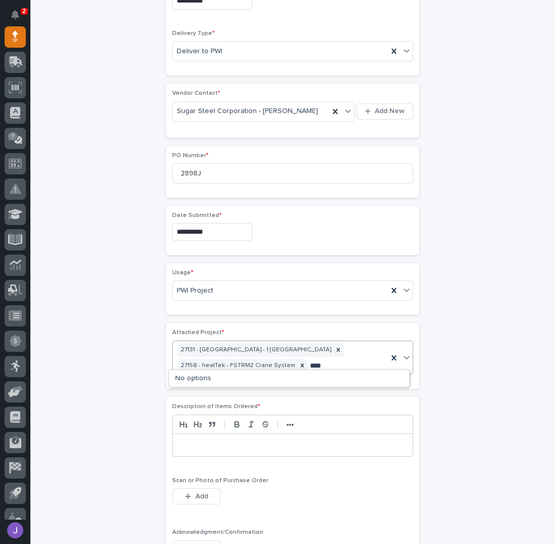
type input "*****"
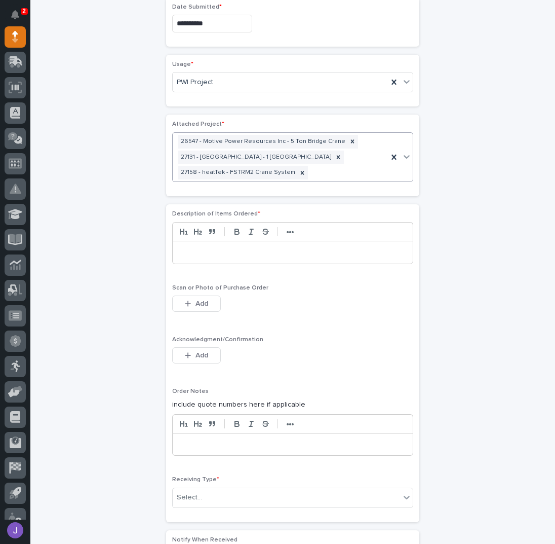
scroll to position [617, 0]
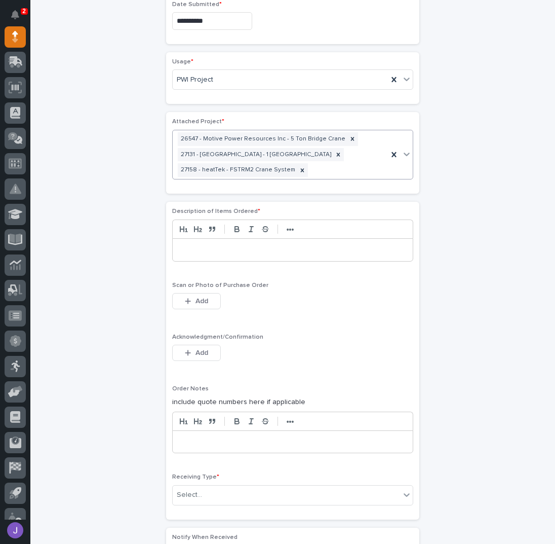
click at [215, 245] on p at bounding box center [292, 250] width 225 height 10
click at [197, 348] on span "Add" at bounding box center [202, 352] width 13 height 9
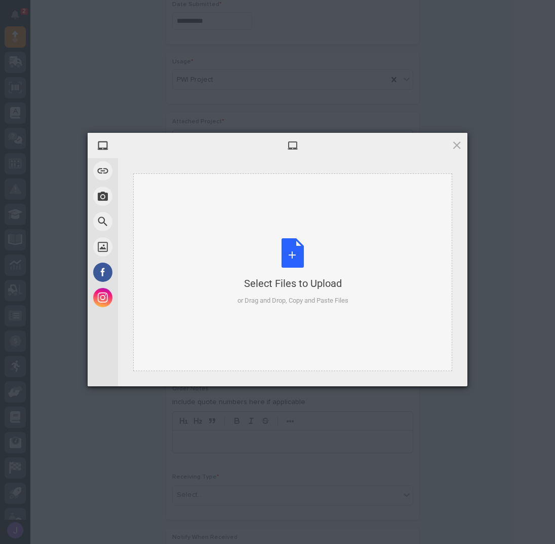
click at [283, 265] on div "Select Files to Upload or Drag and Drop, Copy and Paste Files" at bounding box center [293, 271] width 111 height 67
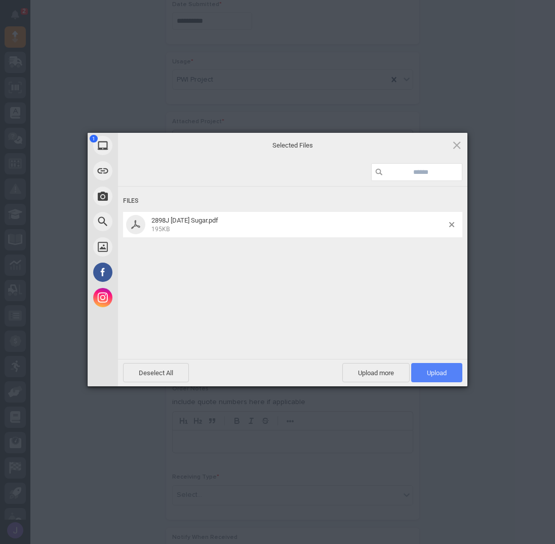
click at [431, 366] on span "Upload 1" at bounding box center [436, 372] width 51 height 19
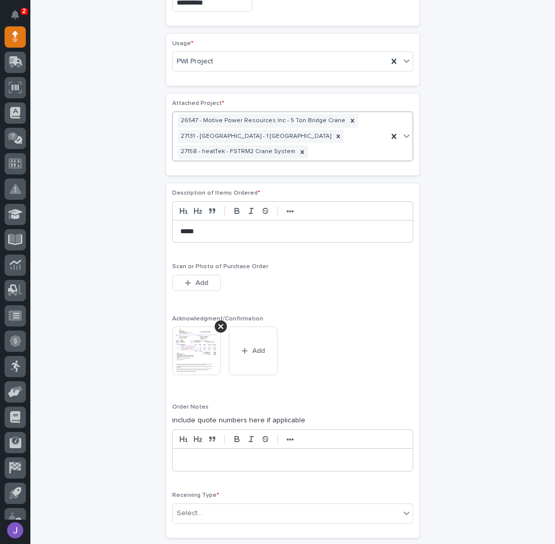
scroll to position [785, 0]
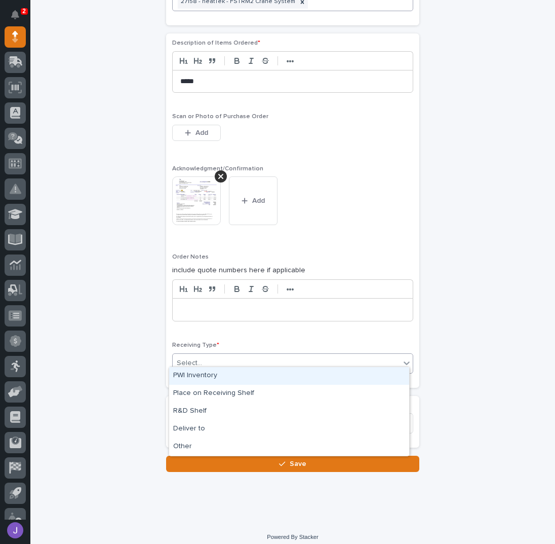
click at [246, 358] on div "Select..." at bounding box center [287, 363] width 228 height 17
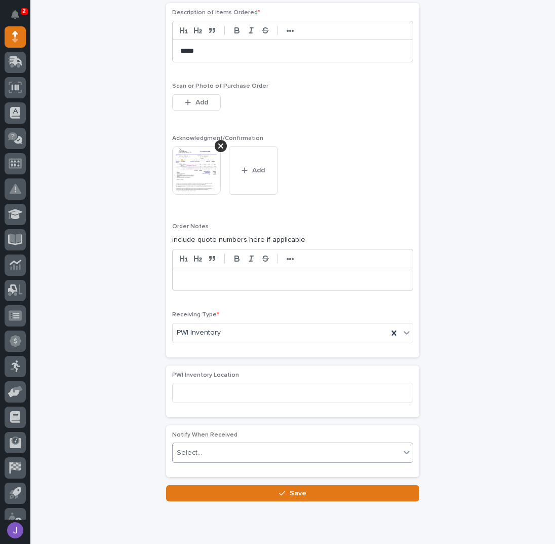
scroll to position [846, 0]
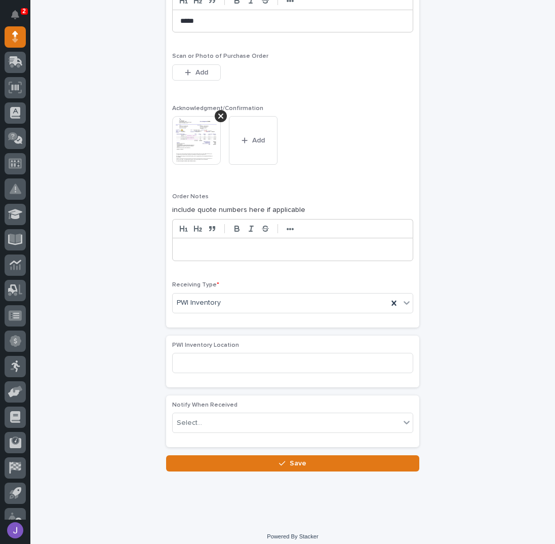
click at [246, 447] on div "Loading... Saving… Notify When Received Select..." at bounding box center [292, 425] width 253 height 60
click at [246, 455] on button "Save" at bounding box center [292, 463] width 253 height 16
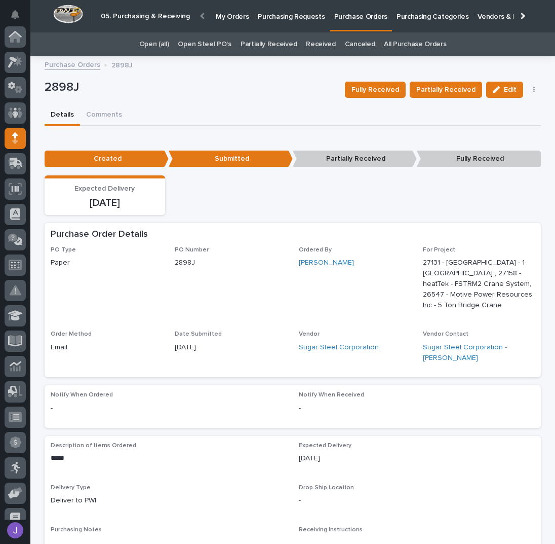
scroll to position [101, 0]
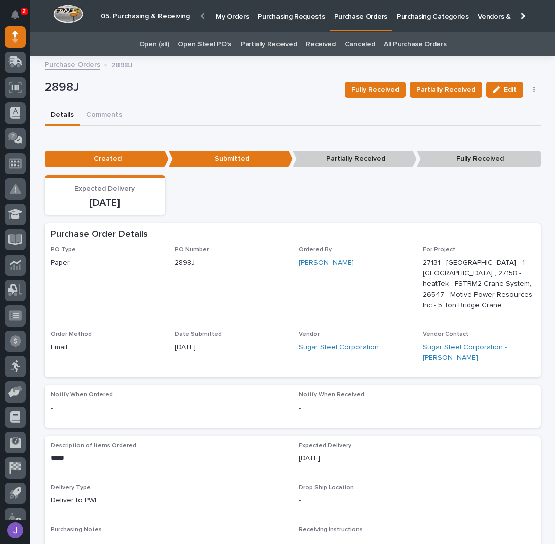
click at [275, 11] on p "Purchasing Requests" at bounding box center [291, 10] width 67 height 21
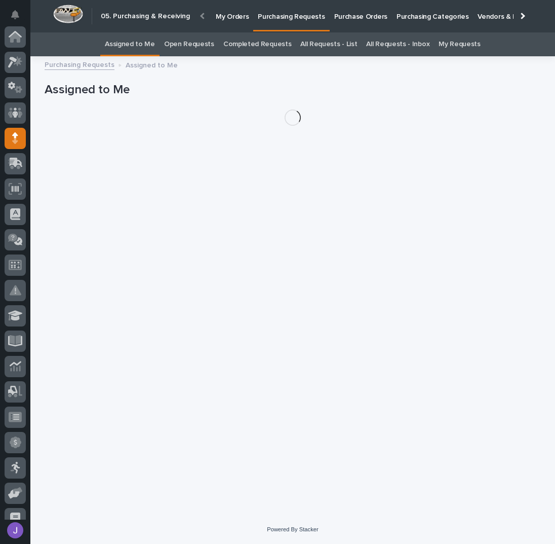
scroll to position [101, 0]
